Goal: Task Accomplishment & Management: Manage account settings

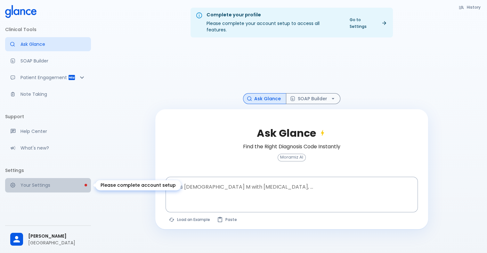
click at [45, 183] on p "Your Settings" at bounding box center [52, 185] width 65 height 6
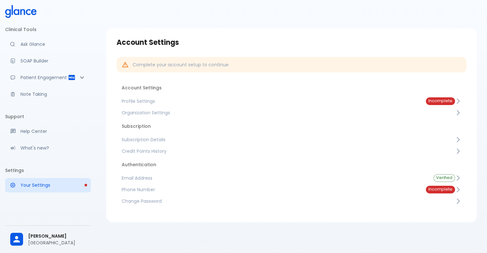
click at [164, 140] on span "Subscription Details" at bounding box center [288, 139] width 333 height 6
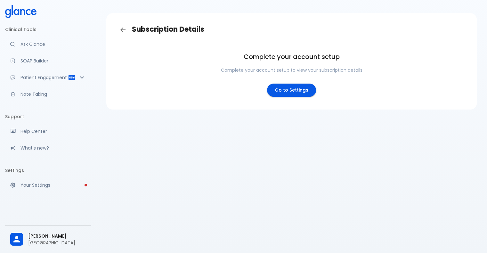
scroll to position [15, 0]
click at [286, 92] on link "Go to Settings" at bounding box center [291, 89] width 49 height 13
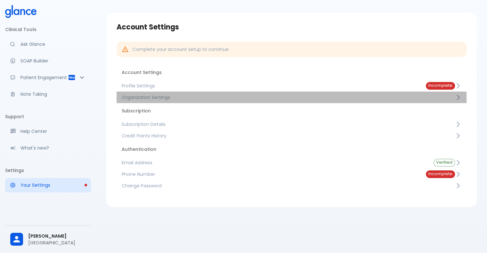
click at [434, 99] on span "Organization Settings" at bounding box center [288, 97] width 333 height 6
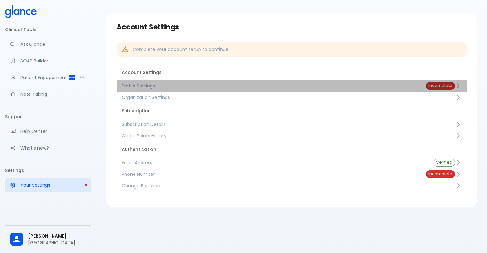
click at [142, 84] on span "Profile Settings" at bounding box center [269, 86] width 294 height 6
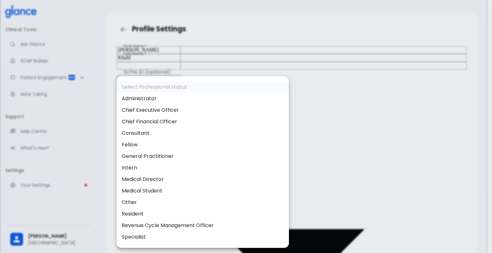
click at [175, 224] on li "Revenue Cycle Management Officer" at bounding box center [203, 226] width 172 height 12
type input "revenue_cycle_management_officer"
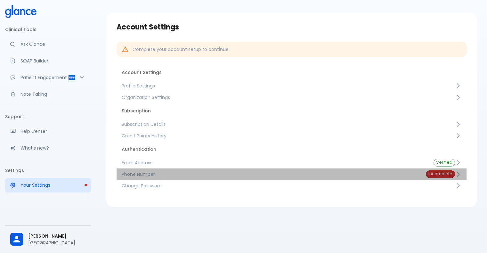
click at [144, 174] on span "Phone Number" at bounding box center [269, 174] width 294 height 6
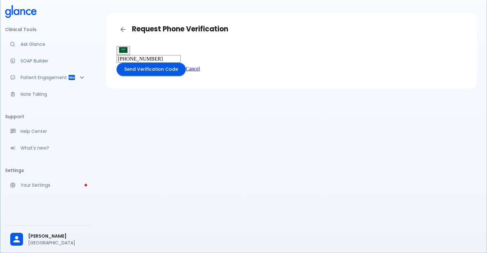
click at [166, 76] on button "Send Verification Code" at bounding box center [151, 69] width 69 height 13
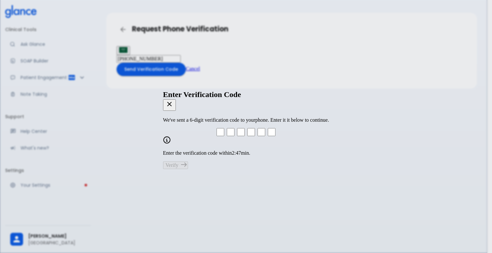
type input "0"
type input "1"
type input "6"
type input "9"
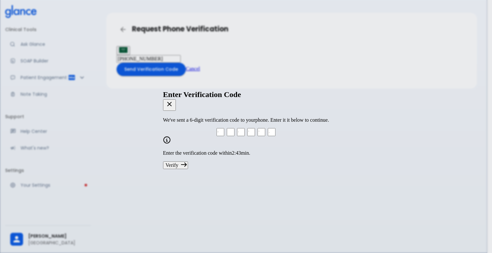
type input "8"
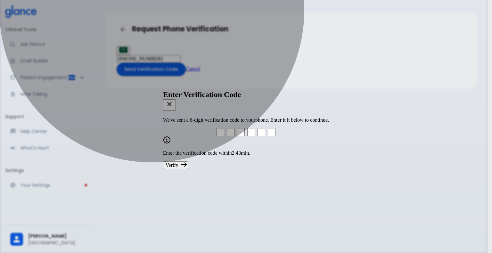
click at [188, 161] on button "Verify" at bounding box center [175, 165] width 25 height 8
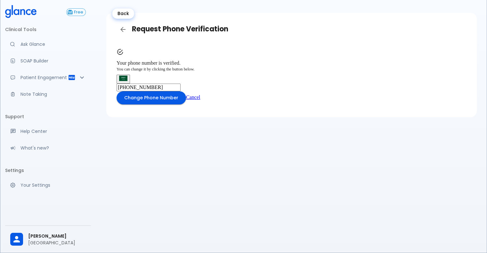
click at [122, 28] on icon "Back" at bounding box center [123, 30] width 8 height 8
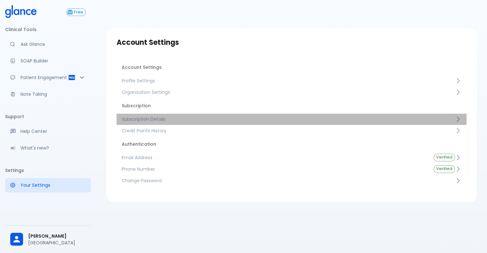
click at [138, 117] on span "Subscription Details" at bounding box center [288, 119] width 333 height 6
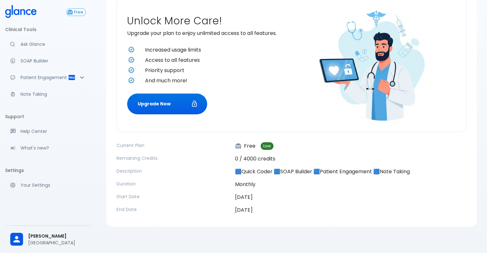
scroll to position [66, 0]
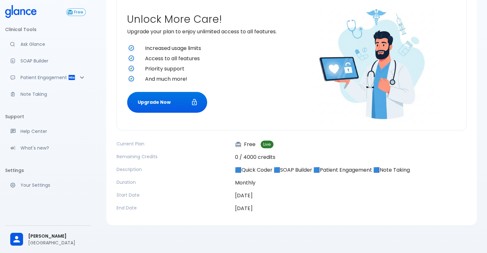
click at [268, 145] on span "Live" at bounding box center [267, 144] width 13 height 5
